Goal: Task Accomplishment & Management: Use online tool/utility

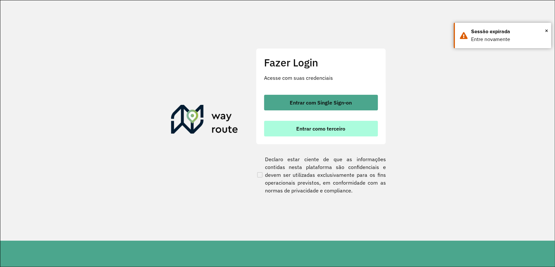
click at [310, 130] on span "Entrar como terceiro" at bounding box center [320, 128] width 49 height 5
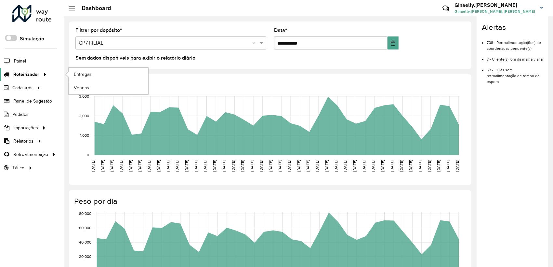
drag, startPoint x: 28, startPoint y: 73, endPoint x: 45, endPoint y: 78, distance: 18.1
click at [28, 73] on span "Roteirizador" at bounding box center [26, 74] width 26 height 7
click at [83, 73] on span "Entregas" at bounding box center [83, 74] width 19 height 7
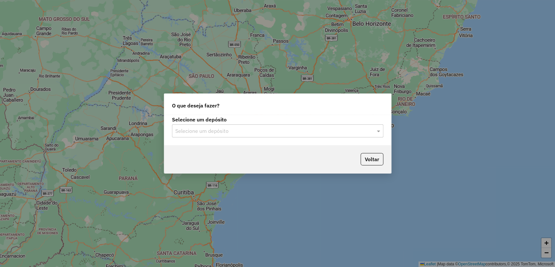
drag, startPoint x: 247, startPoint y: 120, endPoint x: 244, endPoint y: 126, distance: 6.1
click at [247, 120] on label "Selecione um depósito" at bounding box center [277, 119] width 211 height 8
click at [243, 132] on input "text" at bounding box center [271, 131] width 192 height 8
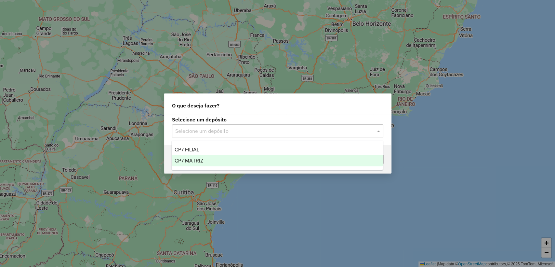
click at [237, 160] on div "GP7 MATRIZ" at bounding box center [277, 160] width 211 height 11
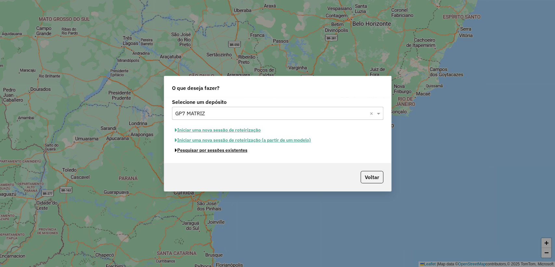
click at [205, 152] on button "Pesquisar por sessões existentes" at bounding box center [211, 150] width 78 height 10
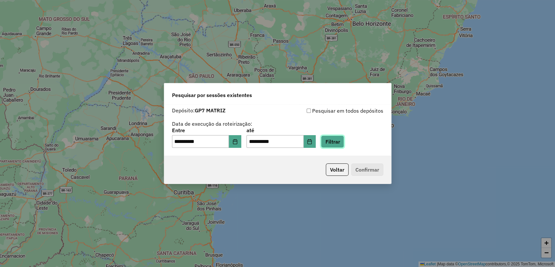
click at [337, 138] on button "Filtrar" at bounding box center [332, 141] width 23 height 12
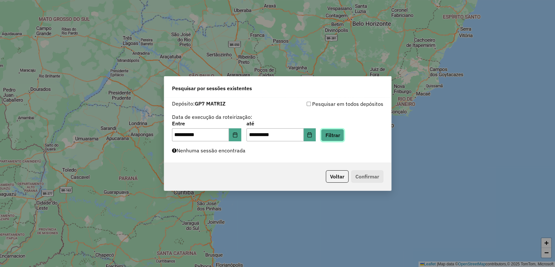
click at [337, 131] on button "Filtrar" at bounding box center [332, 135] width 23 height 12
drag, startPoint x: 202, startPoint y: 136, endPoint x: 215, endPoint y: 136, distance: 12.4
click at [203, 136] on input "**********" at bounding box center [200, 134] width 57 height 13
click at [237, 137] on icon "Choose Date" at bounding box center [235, 134] width 4 height 5
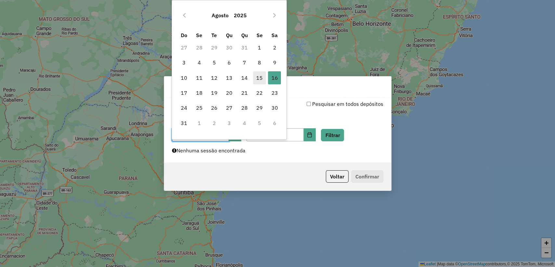
click at [259, 80] on span "15" at bounding box center [259, 77] width 13 height 13
type input "**********"
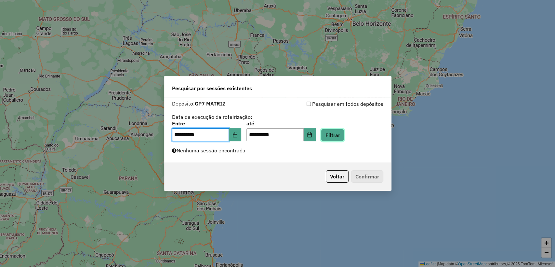
click at [330, 131] on button "Filtrar" at bounding box center [332, 135] width 23 height 12
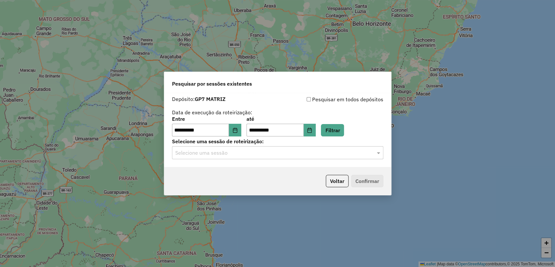
click at [283, 158] on div "Selecione uma sessão" at bounding box center [277, 152] width 211 height 13
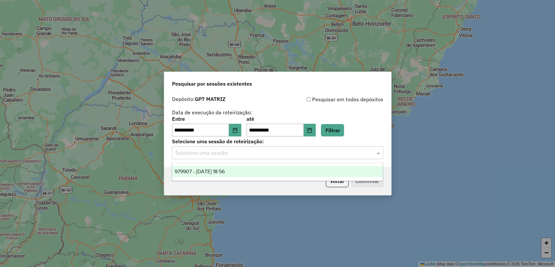
click at [283, 167] on div "979907 - 15/08/2025 18:56" at bounding box center [277, 171] width 211 height 11
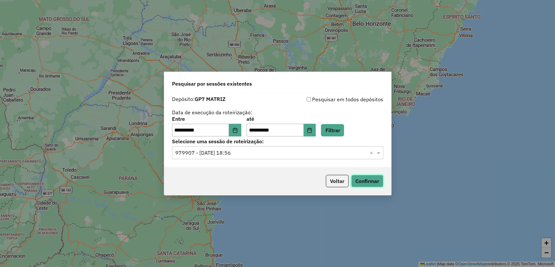
click at [369, 180] on button "Confirmar" at bounding box center [367, 181] width 32 height 12
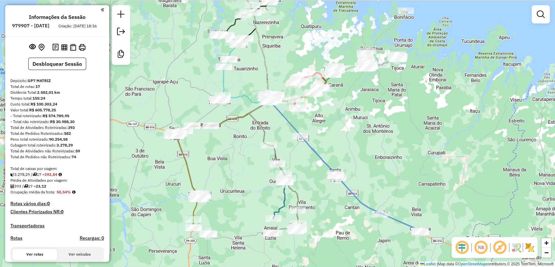
drag, startPoint x: 289, startPoint y: 177, endPoint x: 280, endPoint y: 134, distance: 43.9
click at [280, 134] on div "Janela de atendimento Grade de atendimento Capacidade Transportadoras Veículos …" at bounding box center [277, 133] width 555 height 267
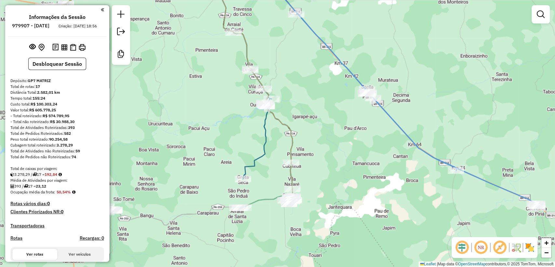
drag, startPoint x: 275, startPoint y: 138, endPoint x: 273, endPoint y: 130, distance: 7.5
click at [273, 130] on div "Janela de atendimento Grade de atendimento Capacidade Transportadoras Veículos …" at bounding box center [277, 133] width 555 height 267
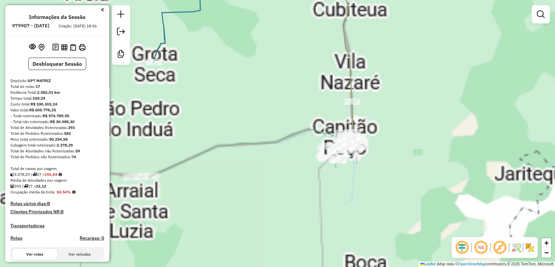
drag, startPoint x: 276, startPoint y: 152, endPoint x: 258, endPoint y: 153, distance: 18.3
click at [258, 153] on div "Janela de atendimento Grade de atendimento Capacidade Transportadoras Veículos …" at bounding box center [277, 133] width 555 height 267
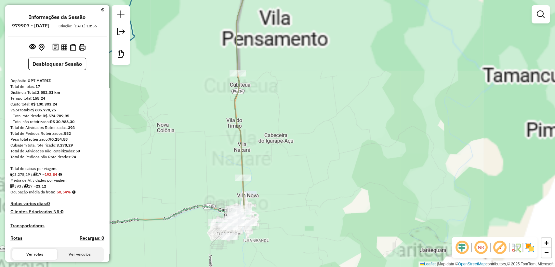
drag, startPoint x: 271, startPoint y: 180, endPoint x: 292, endPoint y: 156, distance: 32.1
click at [293, 156] on div "Janela de atendimento Grade de atendimento Capacidade Transportadoras Veículos …" at bounding box center [277, 133] width 555 height 267
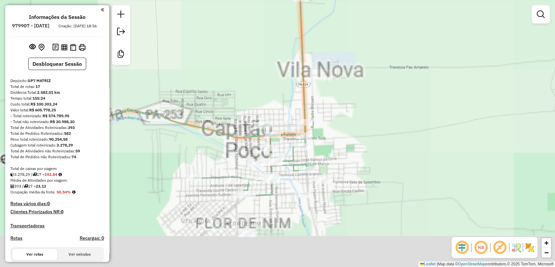
drag, startPoint x: 297, startPoint y: 165, endPoint x: 338, endPoint y: 118, distance: 63.1
click at [338, 119] on div "Janela de atendimento Grade de atendimento Capacidade Transportadoras Veículos …" at bounding box center [277, 133] width 555 height 267
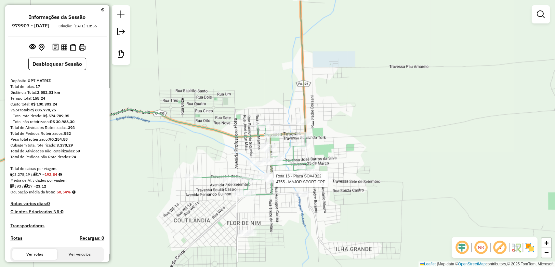
click at [266, 182] on div at bounding box center [272, 179] width 16 height 7
select select "**********"
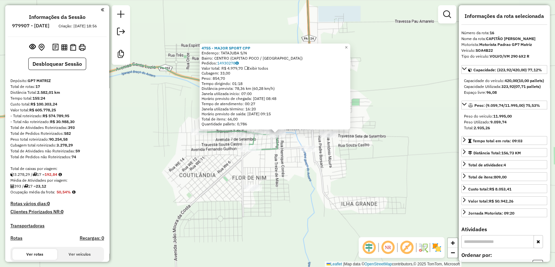
scroll to position [667, 0]
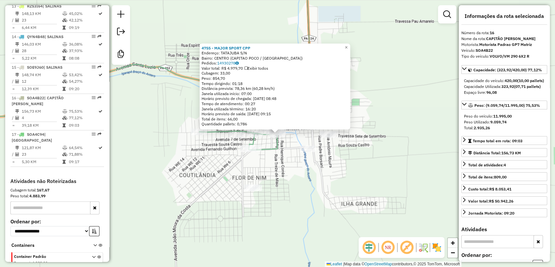
click at [276, 195] on div "4755 - MAJOR SPORT CPP Endereço: [GEOGRAPHIC_DATA] S/N Bairro: CENTRO (CAPITAO …" at bounding box center [277, 133] width 555 height 267
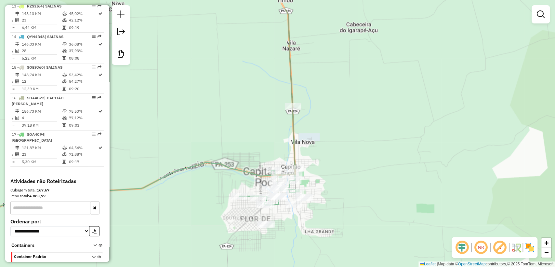
drag, startPoint x: 242, startPoint y: 87, endPoint x: 246, endPoint y: 125, distance: 38.3
click at [246, 125] on div "Janela de atendimento Grade de atendimento Capacidade Transportadoras Veículos …" at bounding box center [277, 133] width 555 height 267
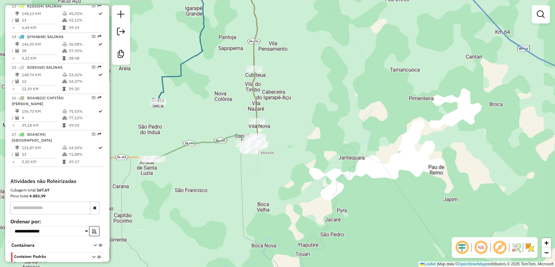
click at [223, 112] on div "Janela de atendimento Grade de atendimento Capacidade Transportadoras Veículos …" at bounding box center [277, 133] width 555 height 267
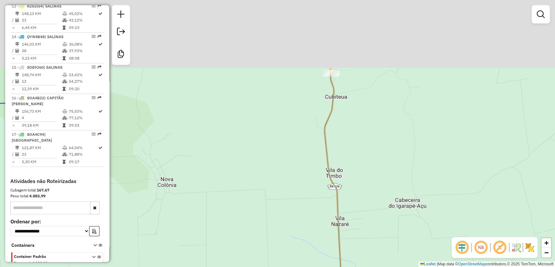
drag, startPoint x: 308, startPoint y: 84, endPoint x: 286, endPoint y: 171, distance: 89.7
click at [286, 171] on div "Janela de atendimento Grade de atendimento Capacidade Transportadoras Veículos …" at bounding box center [277, 133] width 555 height 267
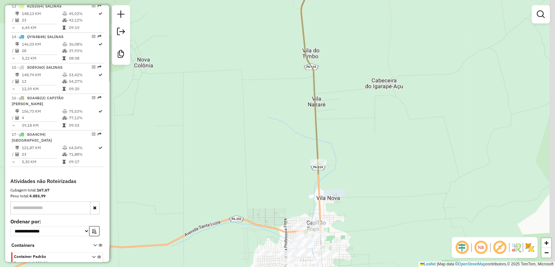
drag, startPoint x: 281, startPoint y: 144, endPoint x: 247, endPoint y: -6, distance: 153.3
click at [247, 0] on html "Aguarde... Pop-up bloqueado! Seu navegador bloqueou automáticamente a abertura …" at bounding box center [277, 133] width 555 height 267
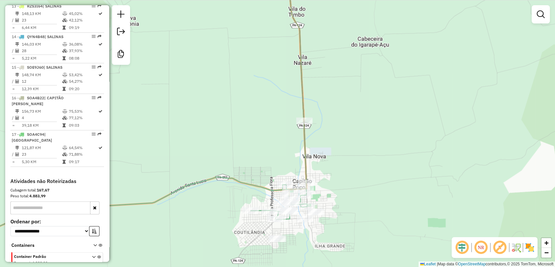
drag, startPoint x: 260, startPoint y: 126, endPoint x: 257, endPoint y: 71, distance: 54.4
click at [257, 71] on div "Janela de atendimento Grade de atendimento Capacidade Transportadoras Veículos …" at bounding box center [277, 133] width 555 height 267
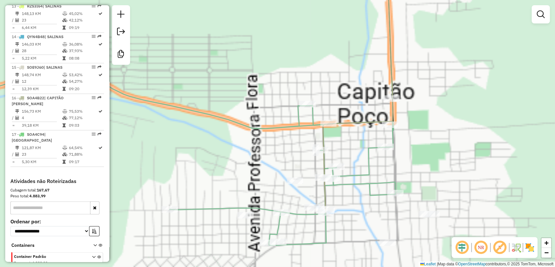
drag, startPoint x: 280, startPoint y: 160, endPoint x: 263, endPoint y: 135, distance: 30.2
click at [263, 135] on div "Janela de atendimento Grade de atendimento Capacidade Transportadoras Veículos …" at bounding box center [277, 133] width 555 height 267
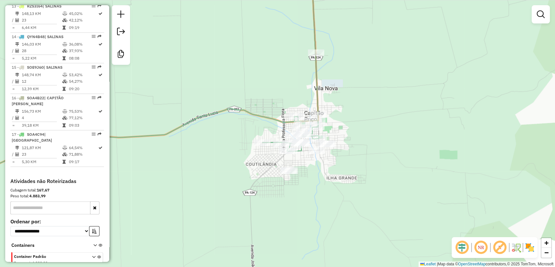
drag, startPoint x: 231, startPoint y: 121, endPoint x: 289, endPoint y: 124, distance: 58.3
click at [289, 124] on div "Janela de atendimento Grade de atendimento Capacidade Transportadoras Veículos …" at bounding box center [277, 133] width 555 height 267
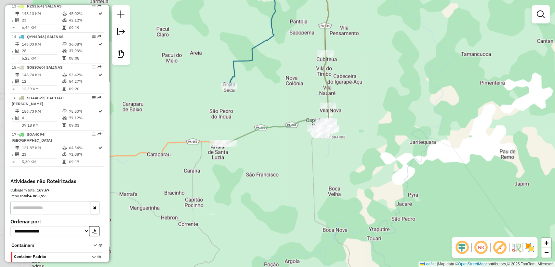
drag, startPoint x: 255, startPoint y: 128, endPoint x: 268, endPoint y: 128, distance: 12.7
click at [268, 128] on icon at bounding box center [273, 99] width 111 height 90
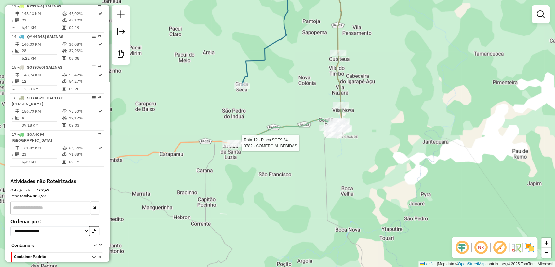
select select "**********"
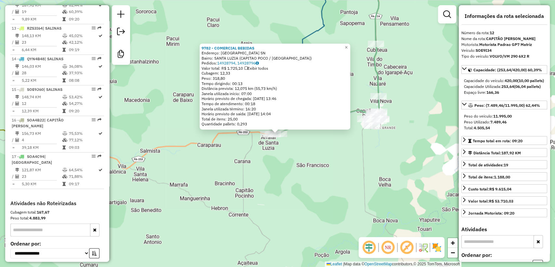
scroll to position [627, 0]
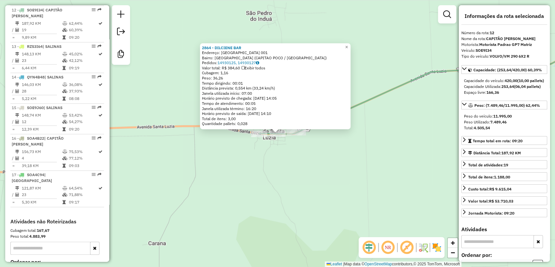
click at [295, 159] on div "2864 - DILCIENE BAR Endereço: [GEOGRAPHIC_DATA] 001 Bairro: [GEOGRAPHIC_DATA] (…" at bounding box center [277, 133] width 555 height 267
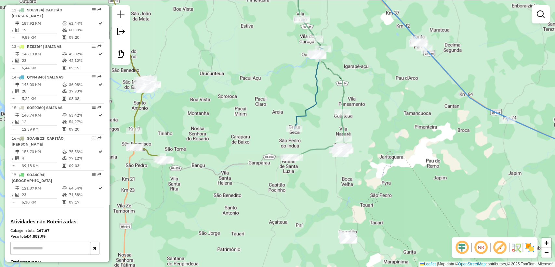
drag, startPoint x: 312, startPoint y: 161, endPoint x: 309, endPoint y: 166, distance: 6.3
click at [309, 166] on div "Janela de atendimento Grade de atendimento Capacidade Transportadoras Veículos …" at bounding box center [277, 133] width 555 height 267
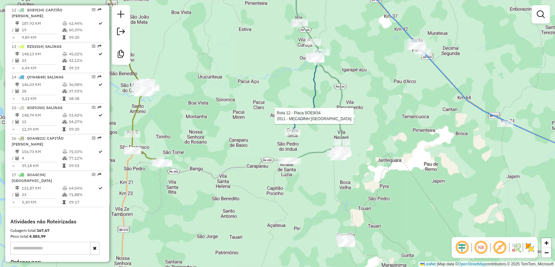
select select "**********"
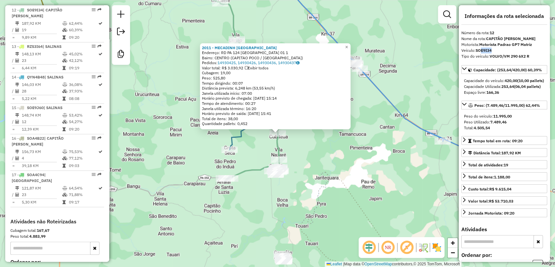
drag, startPoint x: 482, startPoint y: 47, endPoint x: 494, endPoint y: 48, distance: 11.7
click at [494, 48] on div "Veículo: SOE9I34" at bounding box center [504, 50] width 86 height 6
click at [334, 150] on div "2011 - MECADINH [GEOGRAPHIC_DATA]: RD PA 124 [GEOGRAPHIC_DATA] 01 1 Bairro: [GE…" at bounding box center [277, 133] width 555 height 267
